Goal: Task Accomplishment & Management: Use online tool/utility

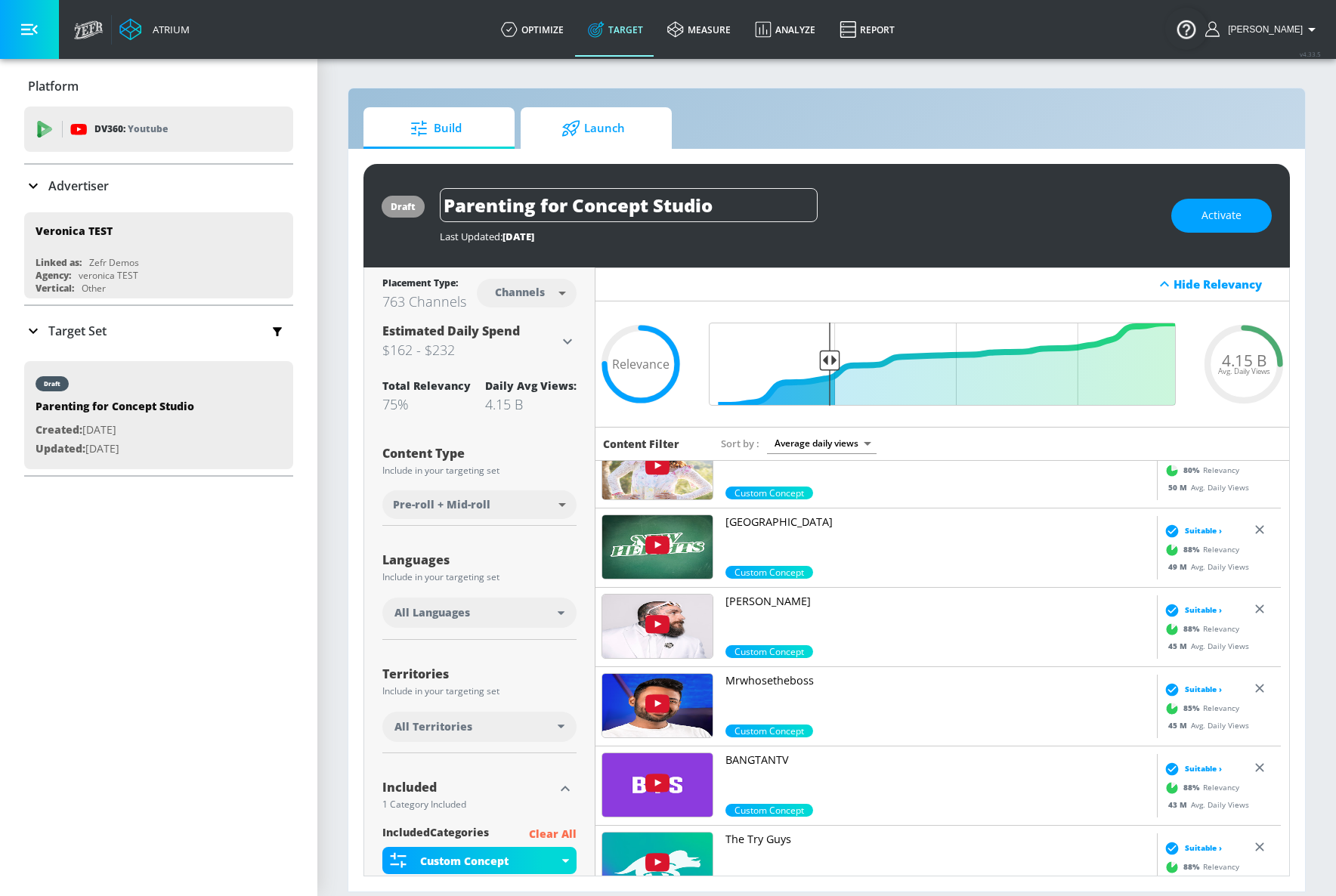
click at [606, 134] on span "Launch" at bounding box center [593, 128] width 115 height 36
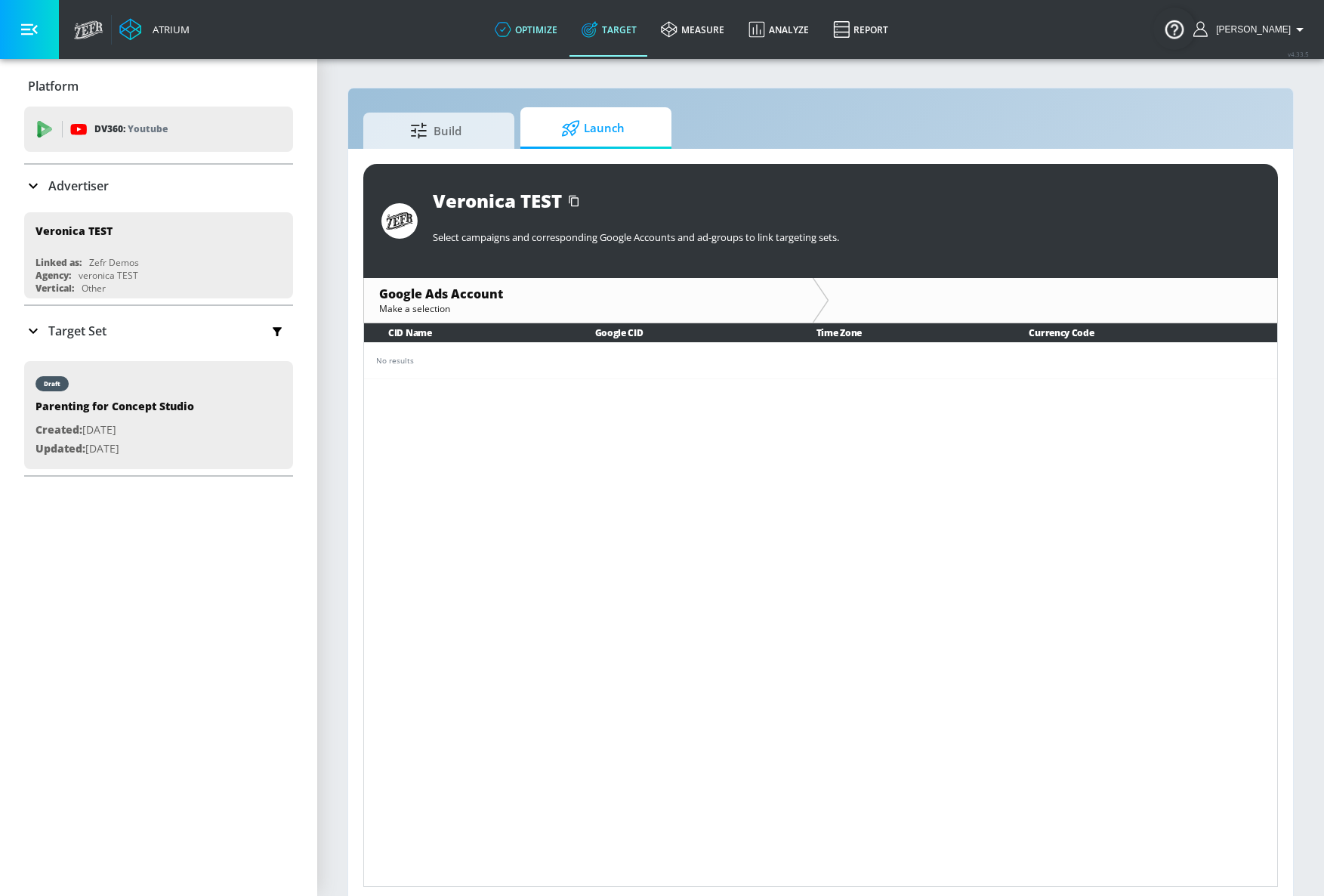
click at [557, 35] on link "optimize" at bounding box center [526, 30] width 87 height 54
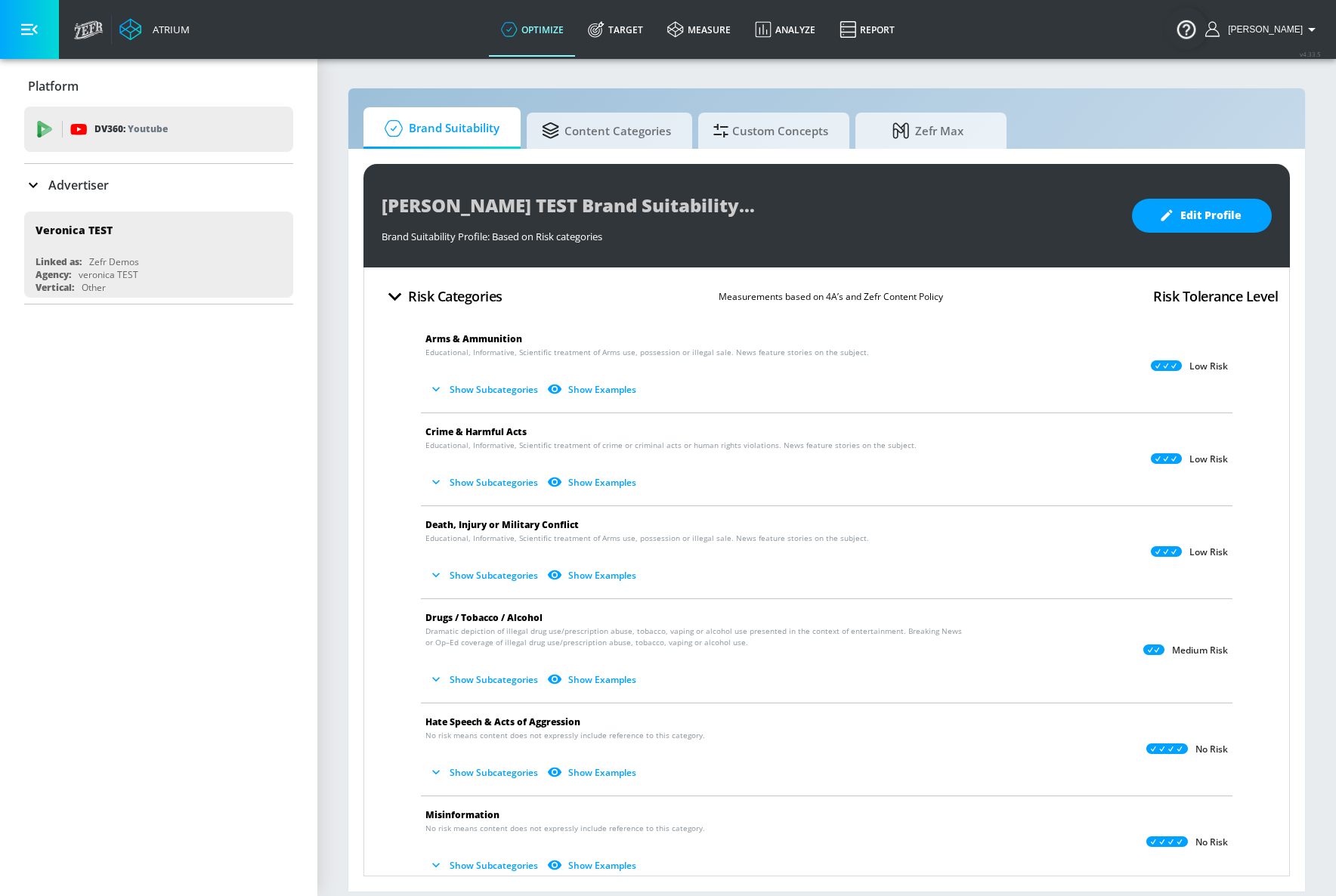
click at [433, 391] on icon "button" at bounding box center [436, 388] width 15 height 15
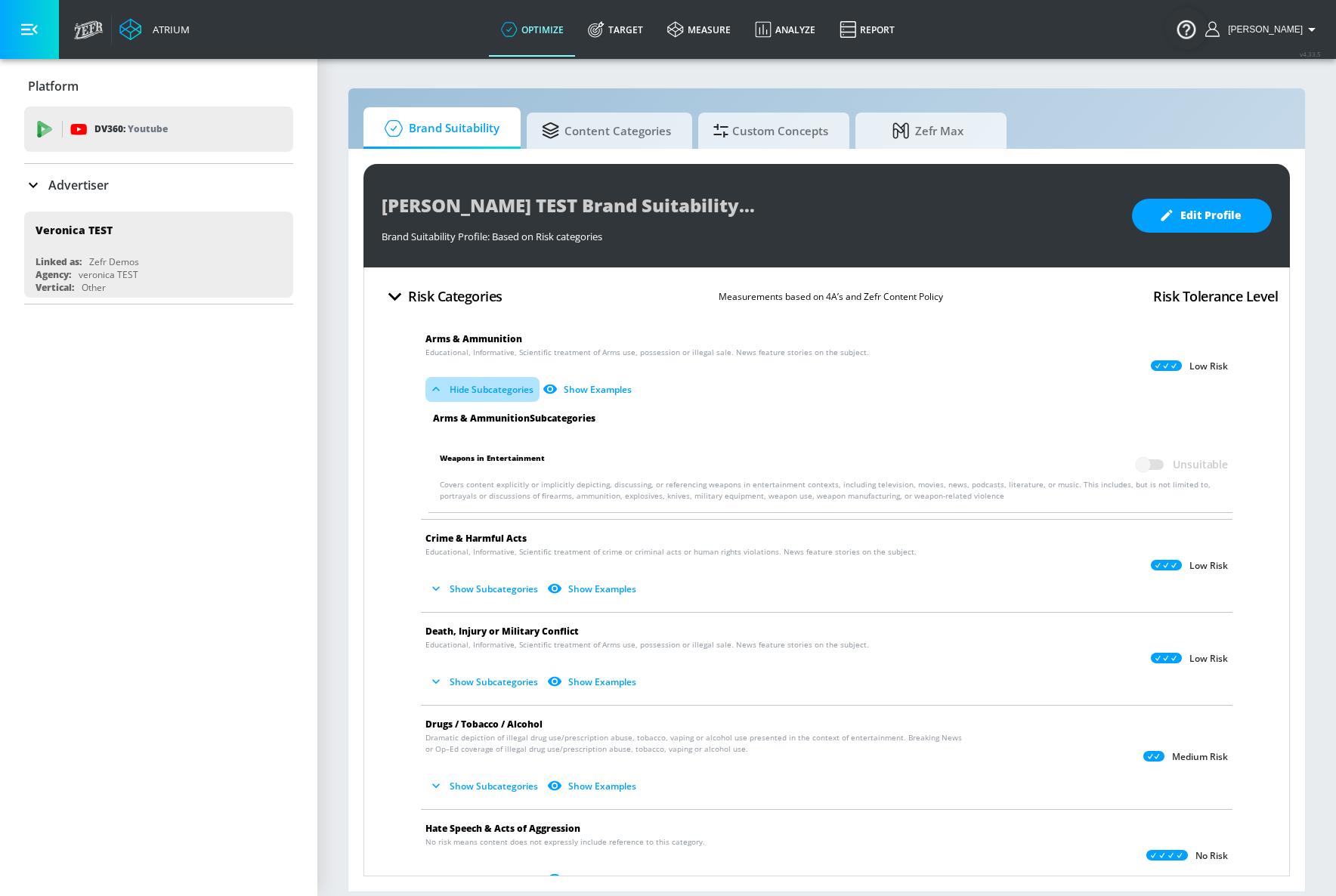
click at [433, 391] on icon "button" at bounding box center [435, 389] width 7 height 5
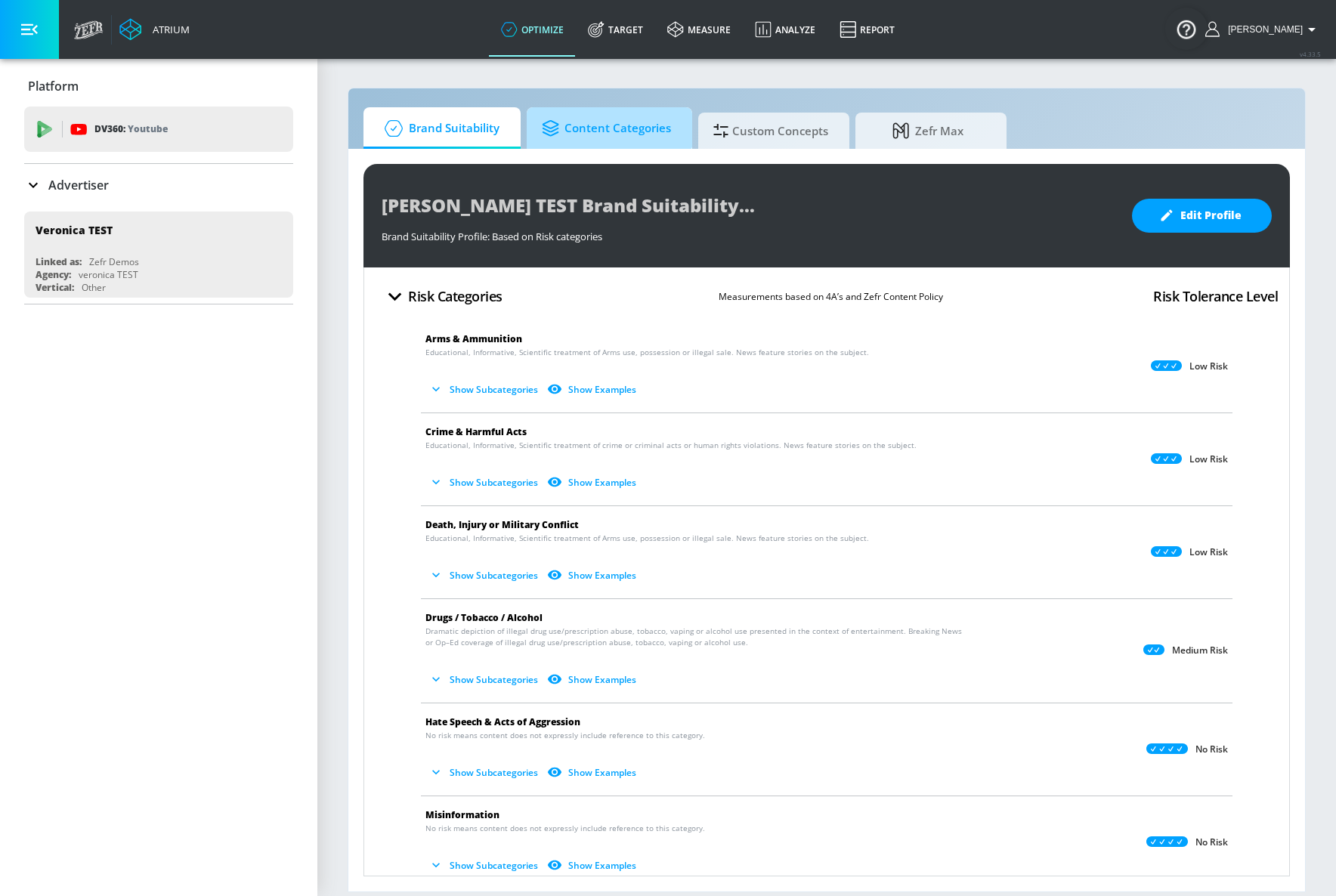
click at [600, 120] on span "Content Categories" at bounding box center [607, 128] width 130 height 36
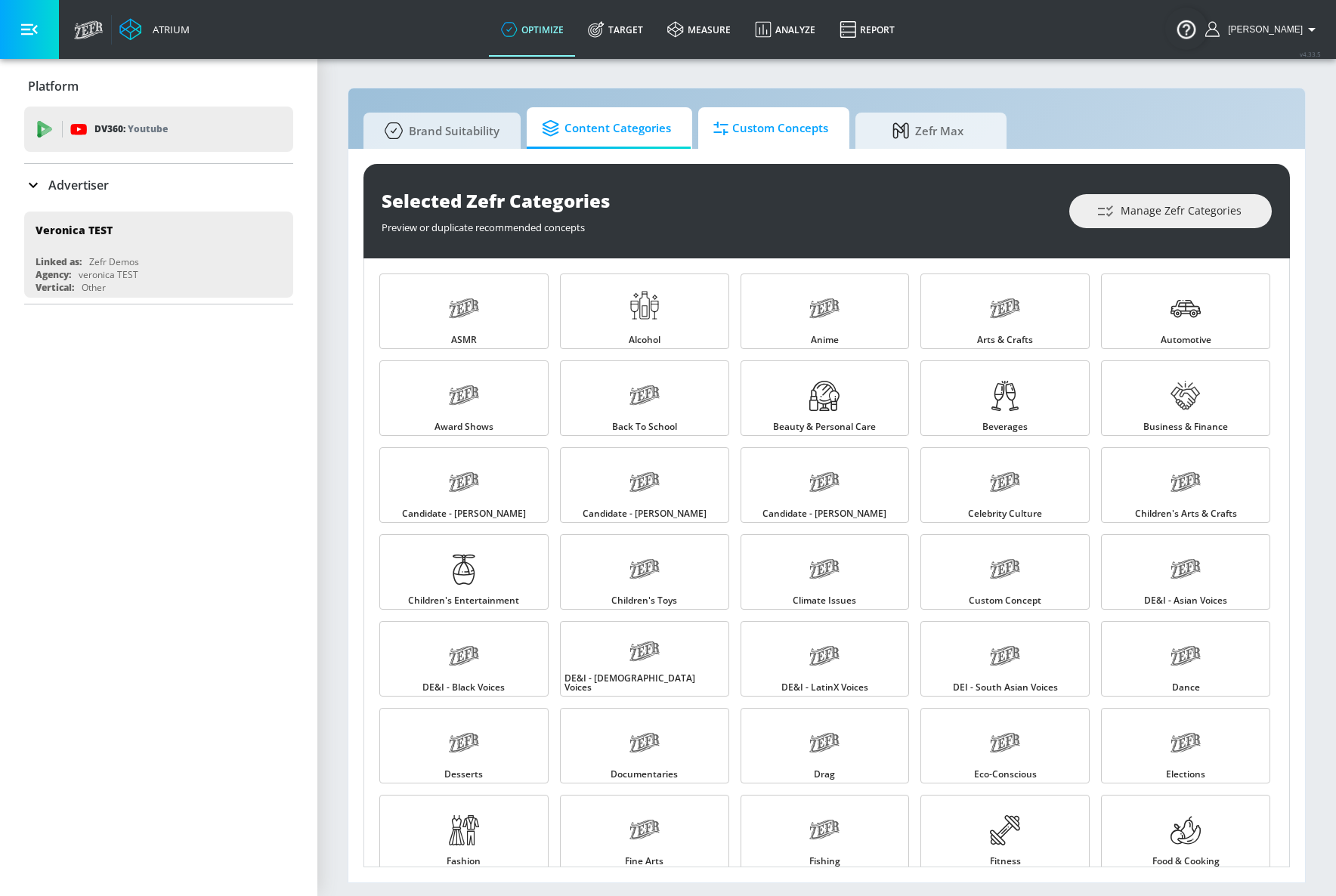
click at [780, 125] on span "Custom Concepts" at bounding box center [771, 128] width 115 height 36
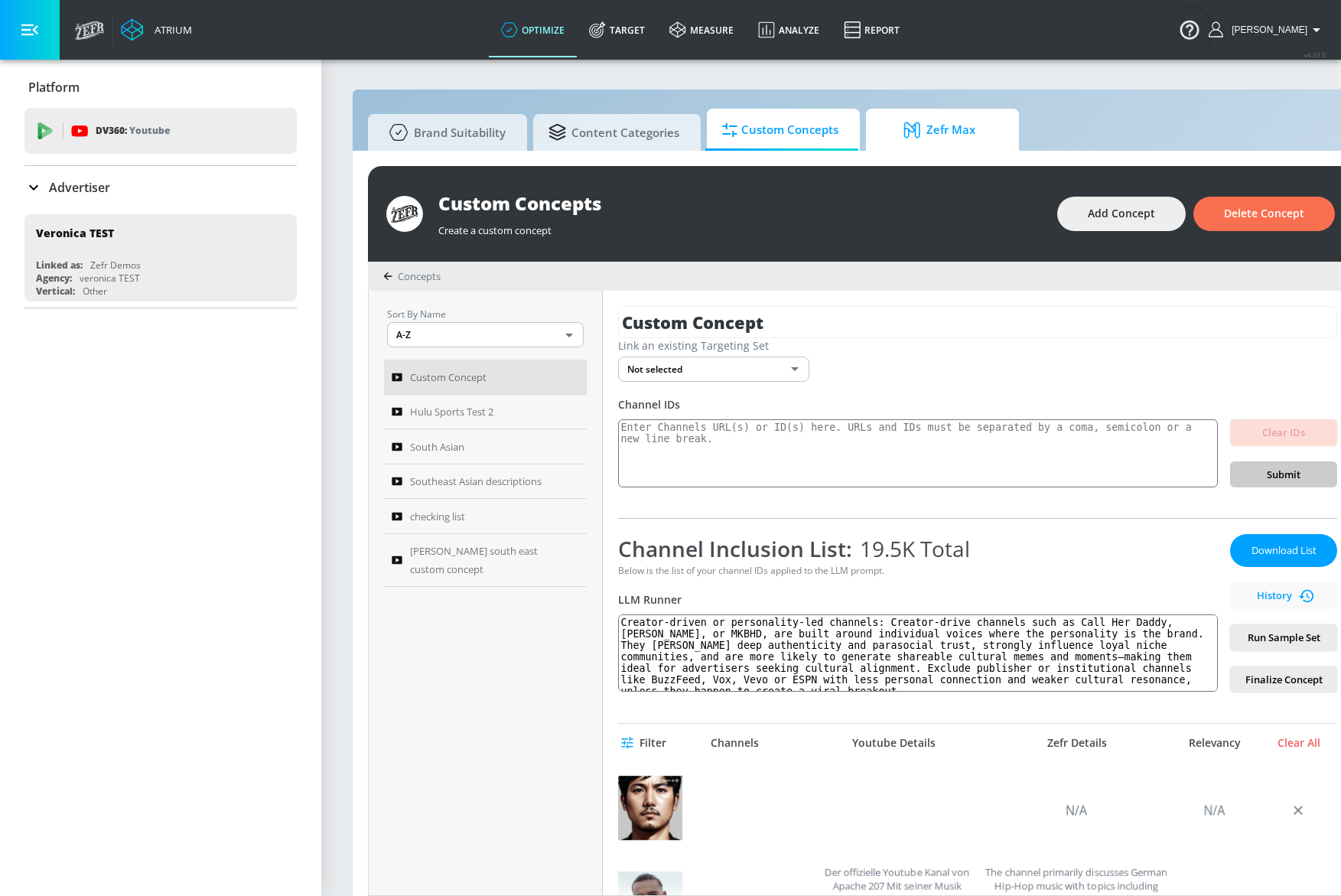
click at [959, 123] on span "Zefr Max" at bounding box center [940, 130] width 117 height 36
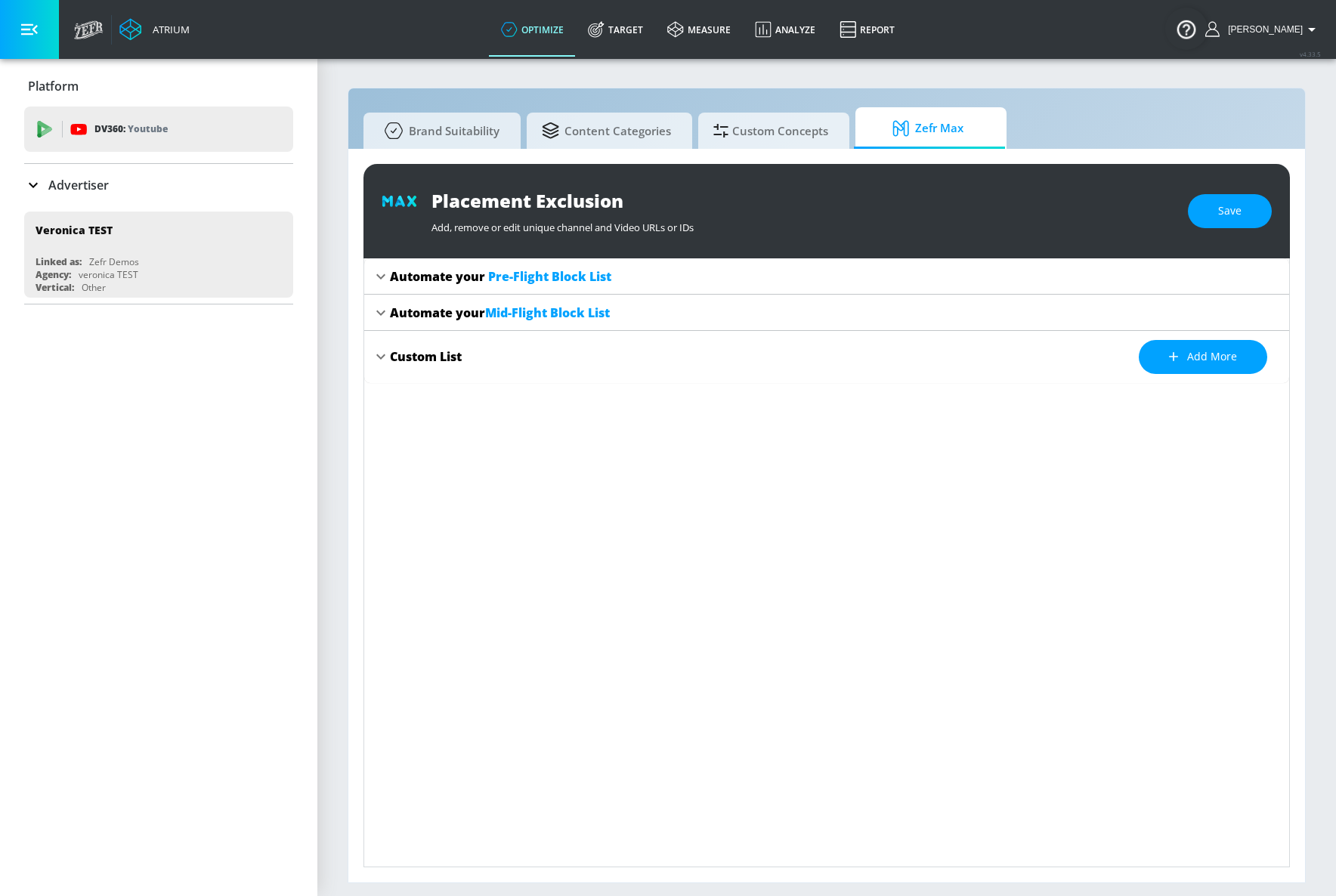
click at [391, 283] on div "Automate your Pre-Flight Block List" at bounding box center [501, 276] width 221 height 17
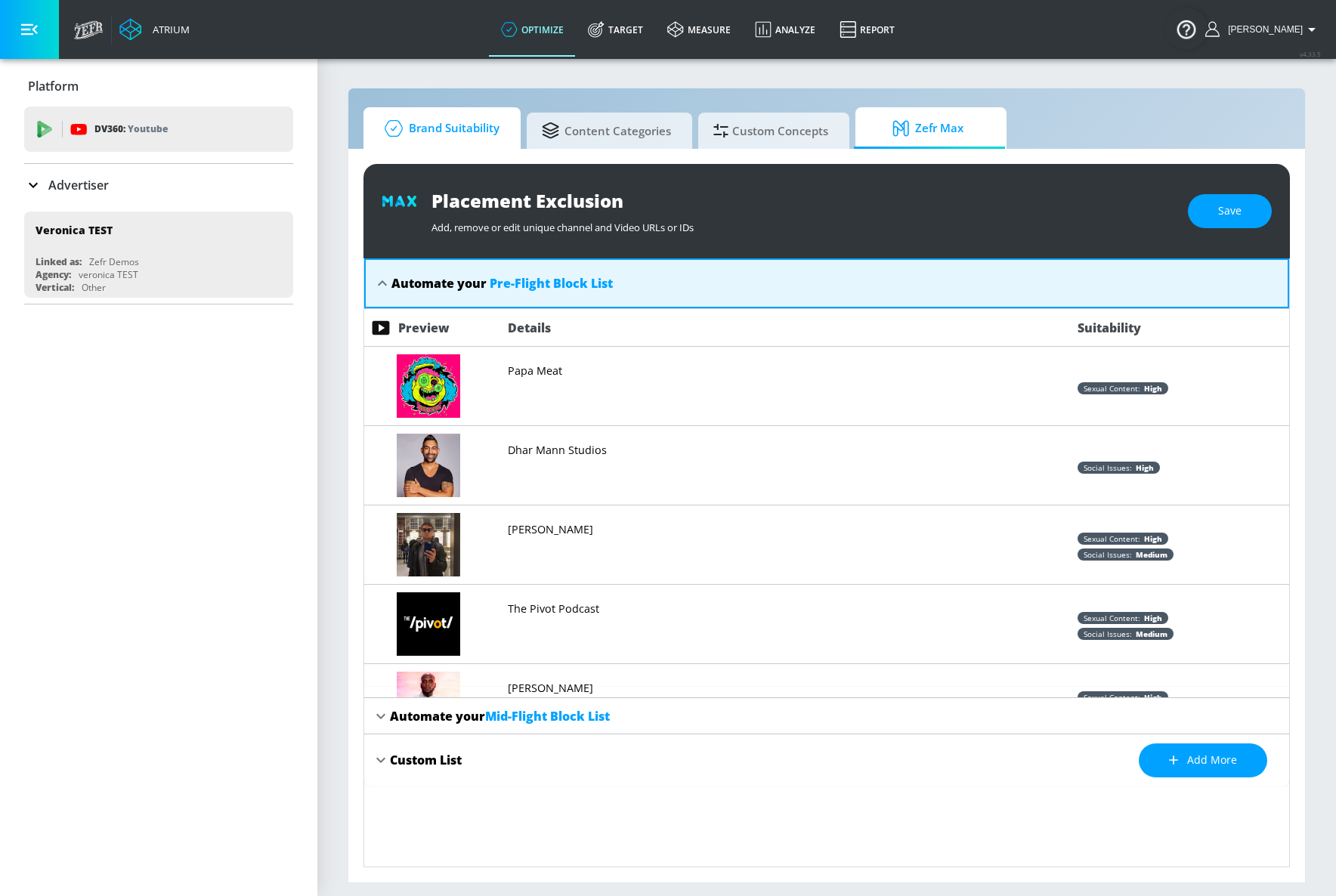
click at [433, 125] on span "Brand Suitability" at bounding box center [438, 128] width 121 height 36
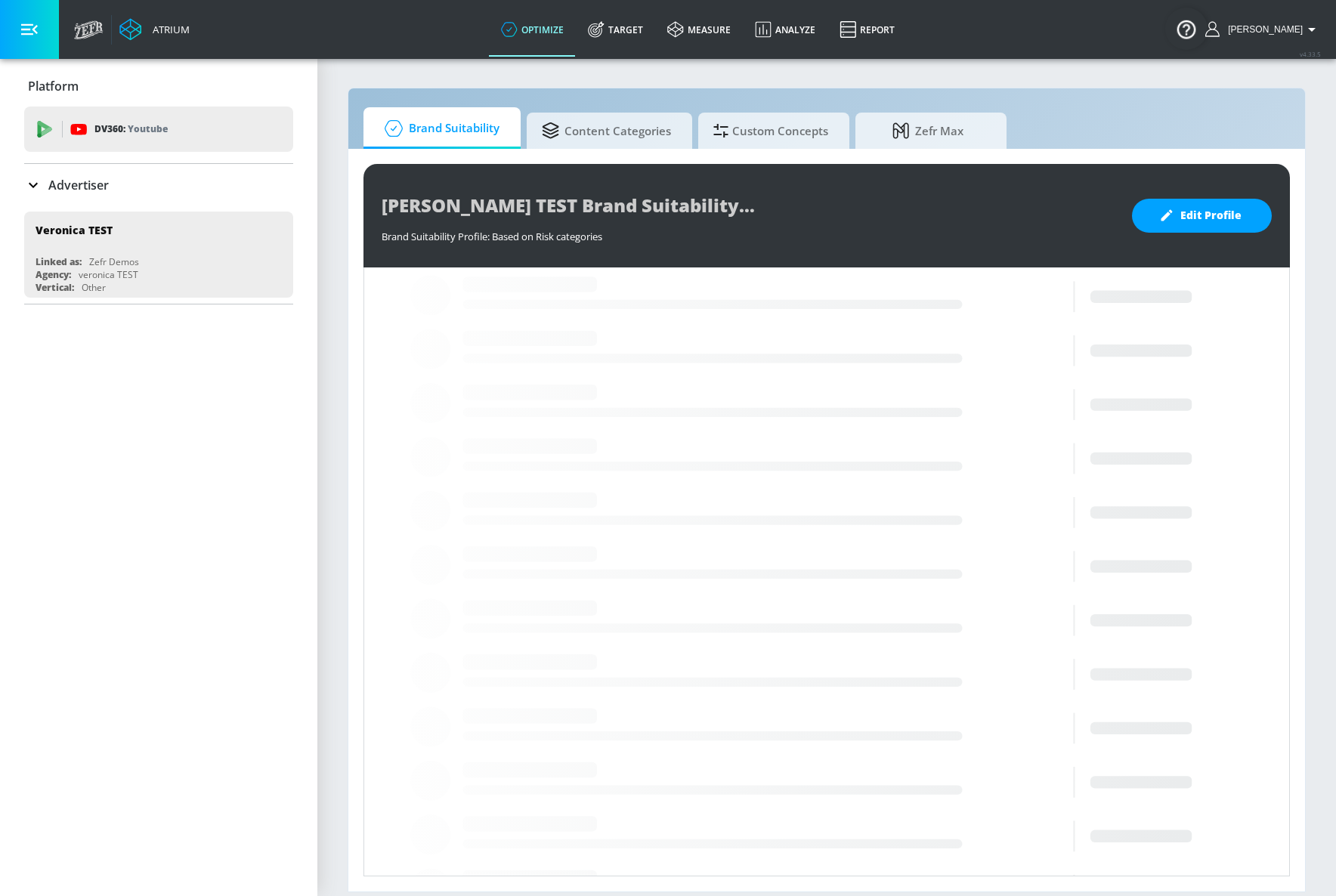
click at [127, 191] on div "Advertiser" at bounding box center [158, 185] width 269 height 18
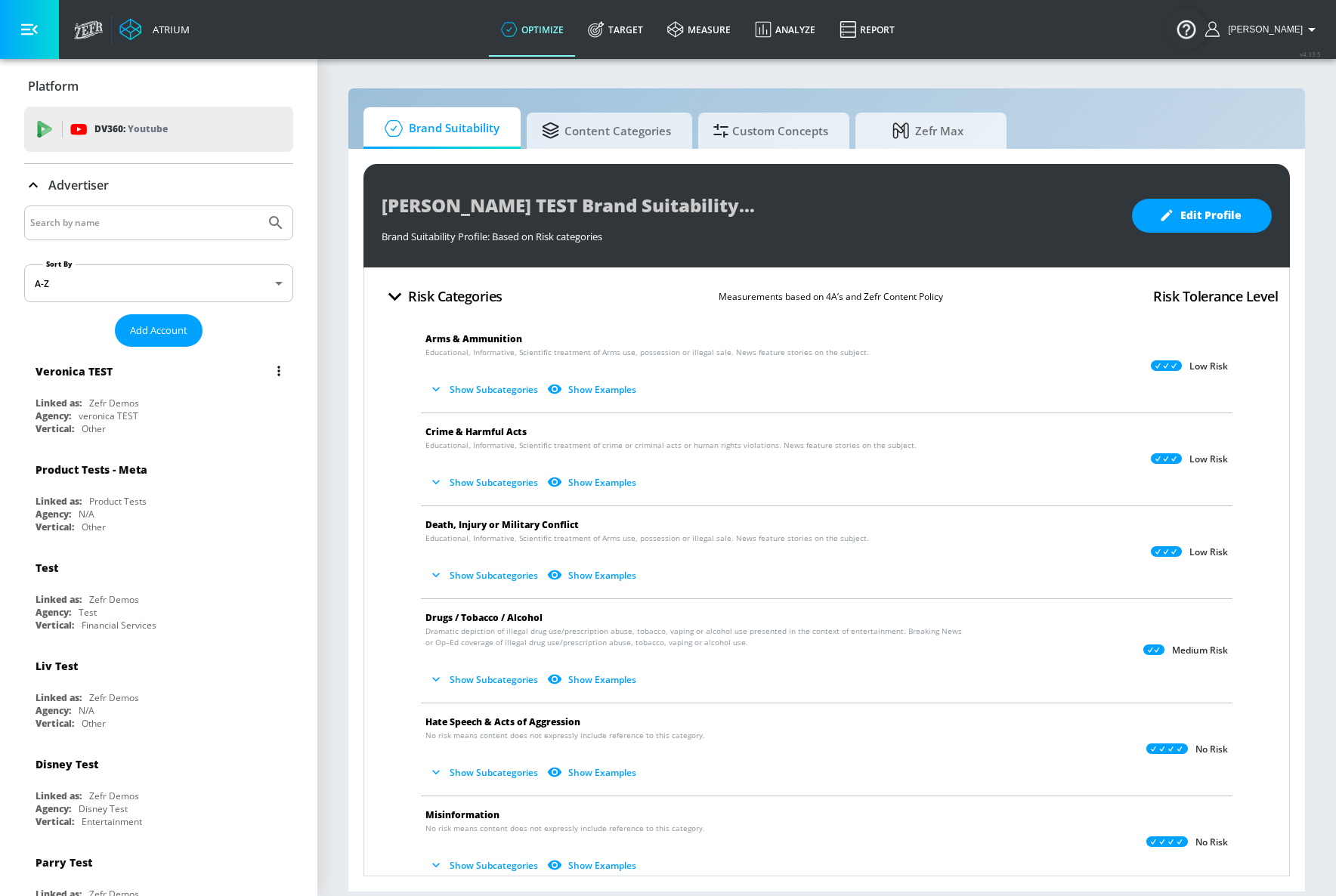
click at [269, 373] on button "list of Advertiser" at bounding box center [278, 371] width 21 height 21
